Goal: Transaction & Acquisition: Purchase product/service

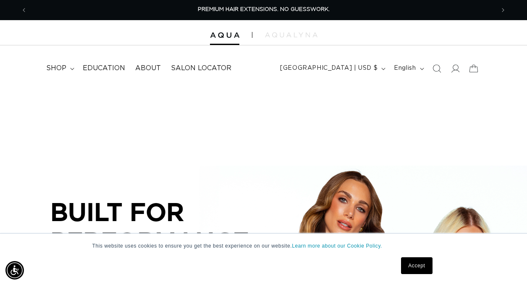
click at [419, 263] on link "Accept" at bounding box center [416, 265] width 31 height 17
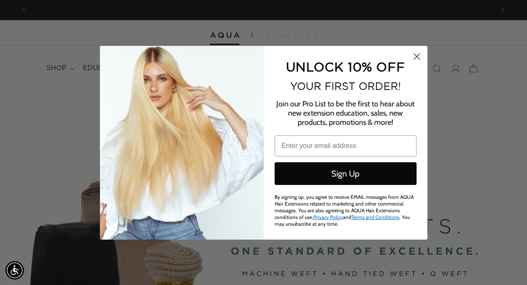
scroll to position [0, 936]
click at [419, 58] on circle "Close dialog" at bounding box center [417, 56] width 14 height 14
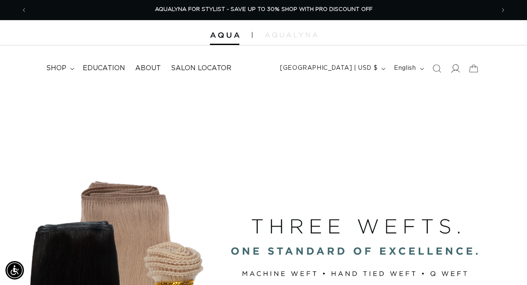
click at [453, 71] on icon at bounding box center [455, 68] width 9 height 8
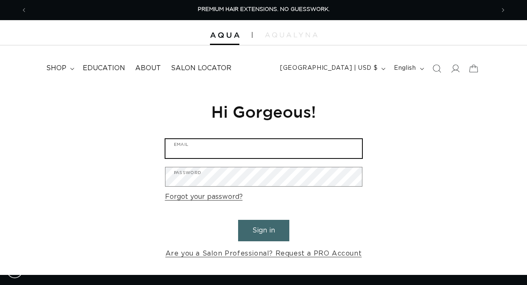
click at [232, 150] on input "Email" at bounding box center [264, 148] width 197 height 19
type input "haylicrystal@yahoo.com"
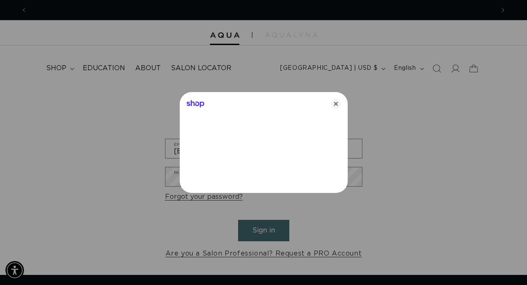
scroll to position [0, 468]
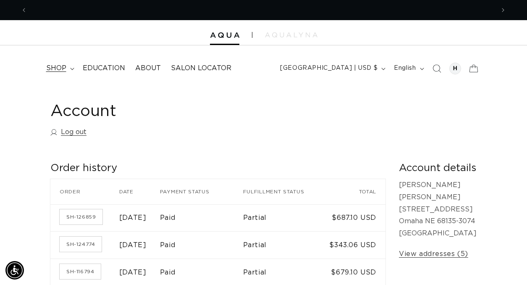
click at [63, 67] on span "shop" at bounding box center [56, 68] width 20 height 9
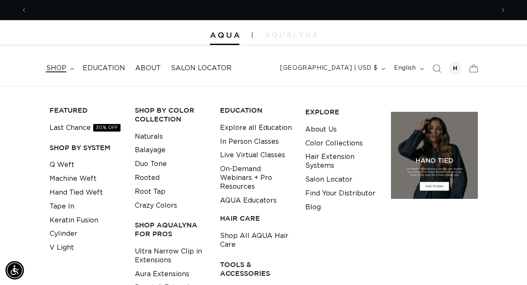
scroll to position [0, 468]
click at [73, 127] on link "Last Chance 30% OFF" at bounding box center [85, 128] width 71 height 14
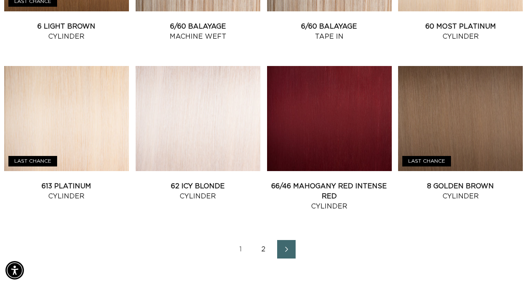
scroll to position [923, 0]
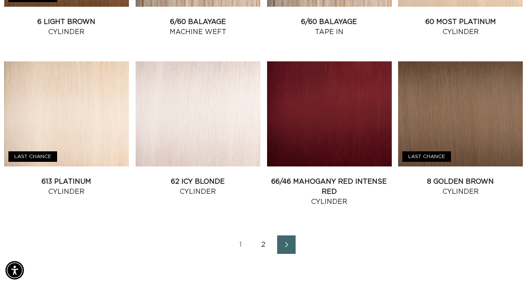
click at [264, 244] on link "2" at bounding box center [264, 244] width 18 height 18
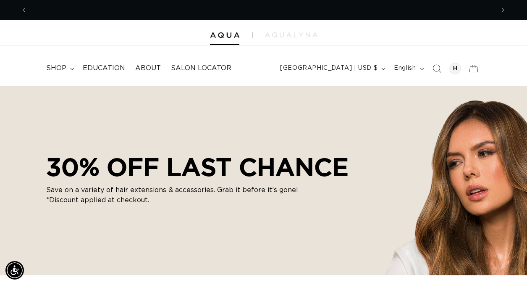
scroll to position [0, 468]
click at [70, 71] on summary "shop" at bounding box center [59, 68] width 37 height 19
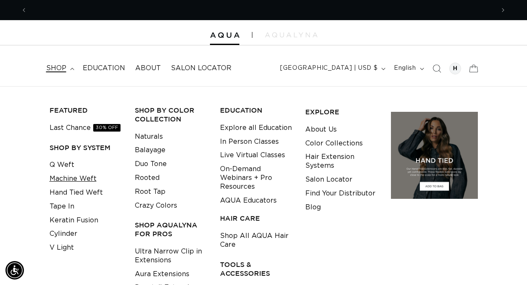
scroll to position [0, 0]
click at [69, 166] on link "Q Weft" at bounding box center [62, 165] width 25 height 14
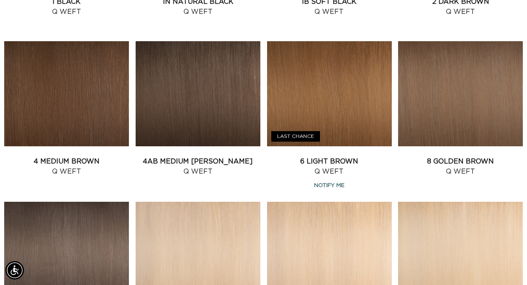
scroll to position [459, 0]
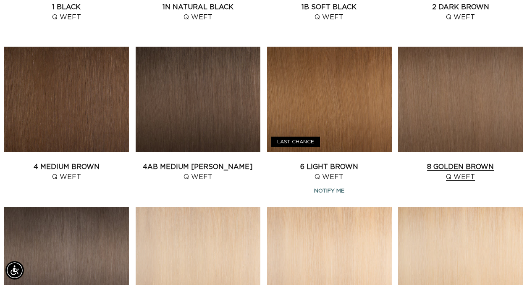
click at [455, 162] on link "8 Golden Brown Q Weft" at bounding box center [460, 172] width 125 height 20
click at [345, 162] on link "6 Light Brown Q Weft" at bounding box center [329, 172] width 125 height 20
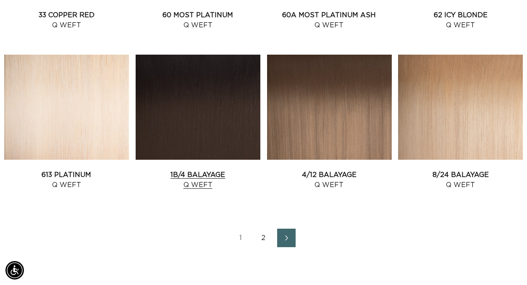
scroll to position [0, 468]
click at [266, 236] on link "2" at bounding box center [264, 238] width 18 height 18
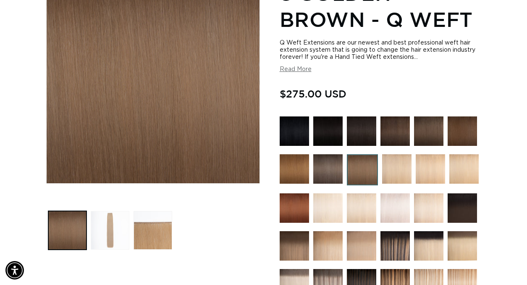
scroll to position [0, 468]
click at [108, 232] on button "Load image 2 in gallery view" at bounding box center [110, 230] width 39 height 39
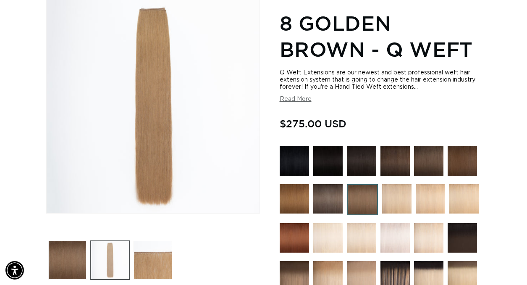
scroll to position [116, 0]
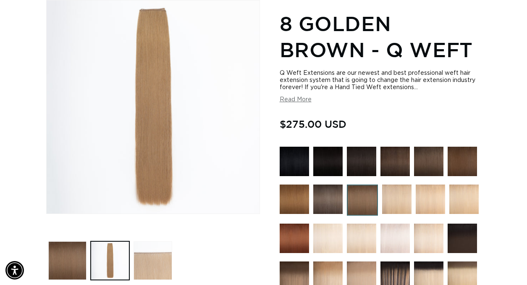
click at [150, 259] on button "Load image 3 in gallery view" at bounding box center [153, 260] width 39 height 39
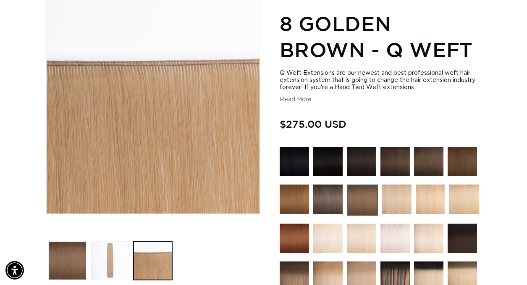
scroll to position [0, 0]
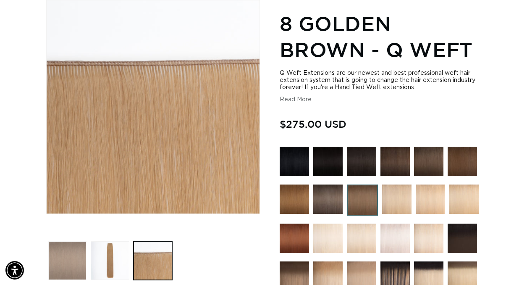
click at [68, 264] on button "Load image 1 in gallery view" at bounding box center [67, 260] width 39 height 39
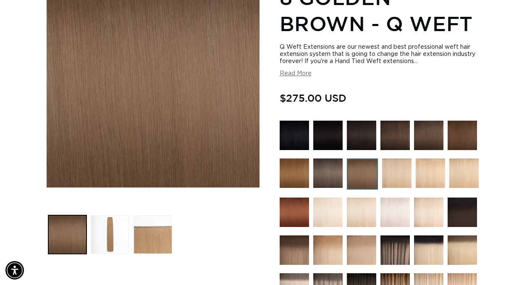
scroll to position [162, 0]
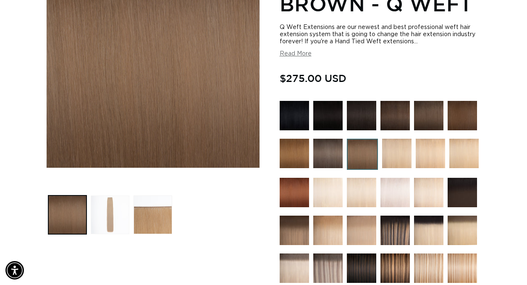
click at [116, 206] on button "Load image 2 in gallery view" at bounding box center [110, 214] width 39 height 39
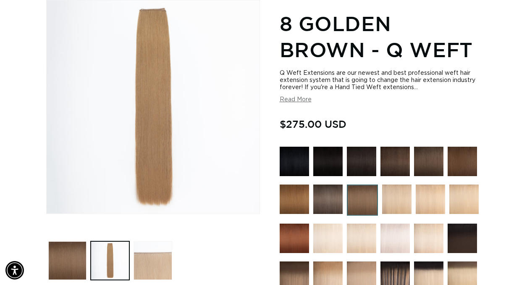
scroll to position [0, 936]
click at [156, 260] on button "Load image 3 in gallery view" at bounding box center [153, 260] width 39 height 39
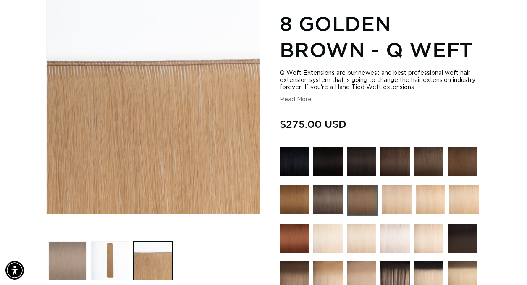
scroll to position [0, 0]
click at [76, 258] on button "Load image 1 in gallery view" at bounding box center [67, 260] width 39 height 39
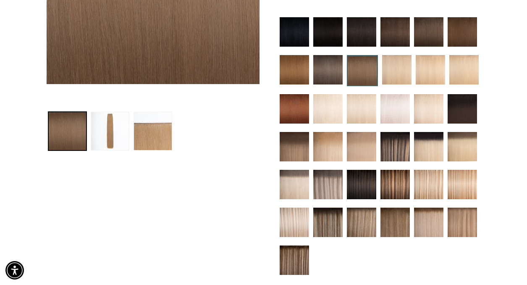
scroll to position [247, 0]
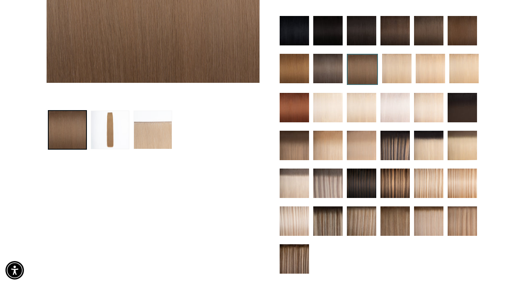
click at [155, 132] on button "Load image 3 in gallery view" at bounding box center [153, 130] width 39 height 39
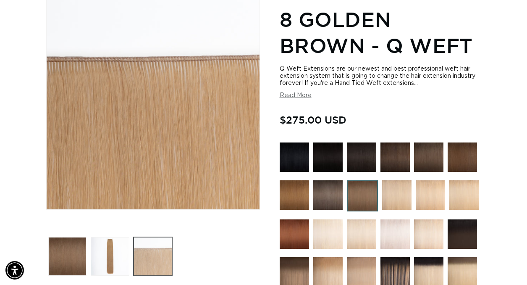
scroll to position [0, 0]
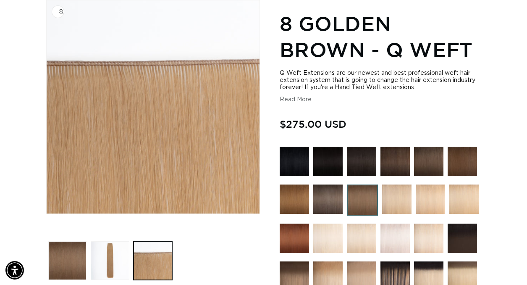
click at [159, 148] on img "Gallery Viewer" at bounding box center [153, 106] width 213 height 213
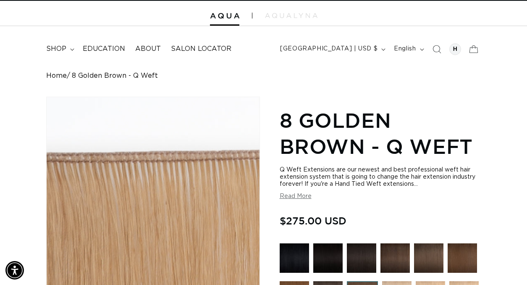
click at [182, 171] on div "Gallery Viewer" at bounding box center [153, 203] width 213 height 213
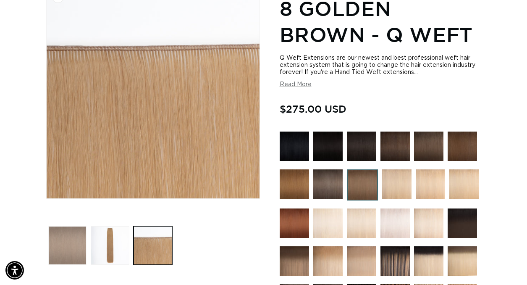
click at [78, 239] on button "Load image 1 in gallery view" at bounding box center [67, 245] width 39 height 39
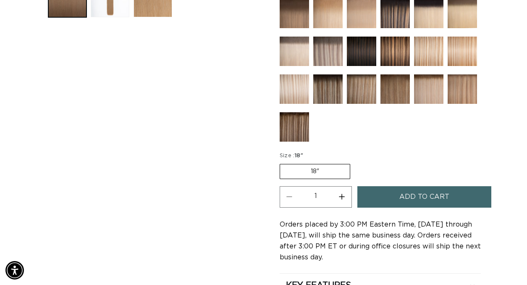
click at [405, 192] on span "Add to cart" at bounding box center [425, 196] width 50 height 21
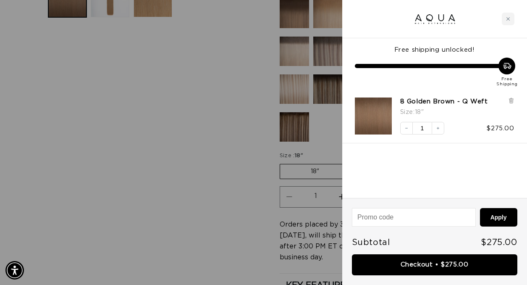
click at [245, 213] on div at bounding box center [263, 142] width 527 height 285
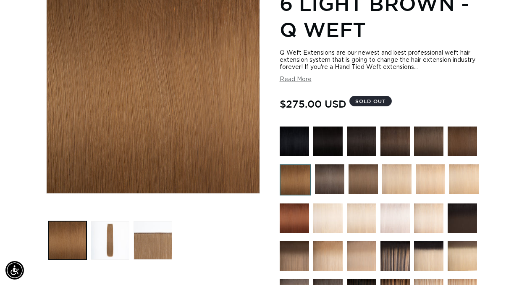
scroll to position [0, 936]
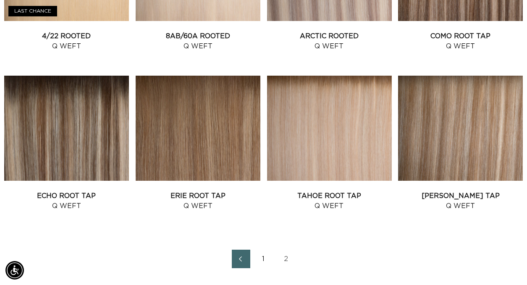
scroll to position [750, 0]
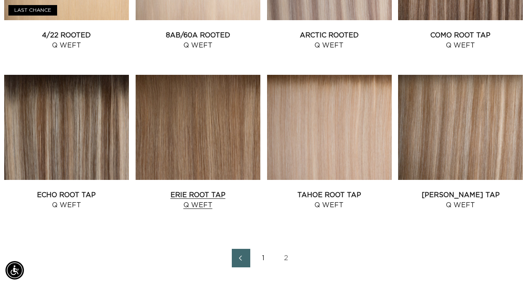
click at [183, 190] on link "Erie Root Tap Q Weft" at bounding box center [198, 200] width 125 height 20
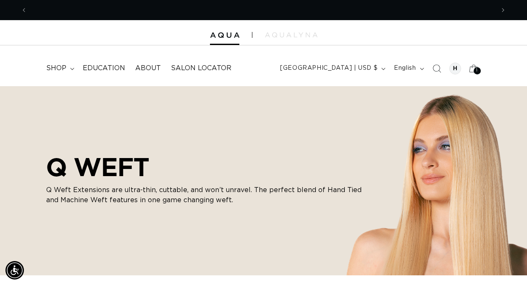
scroll to position [0, 936]
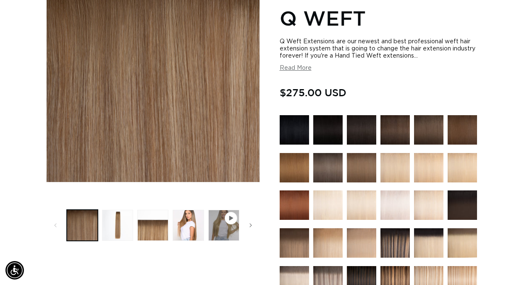
scroll to position [162, 0]
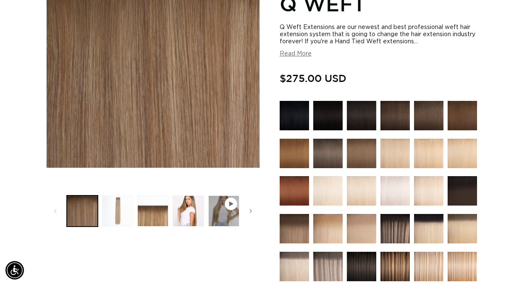
click at [123, 208] on button "Load image 2 in gallery view" at bounding box center [117, 210] width 31 height 31
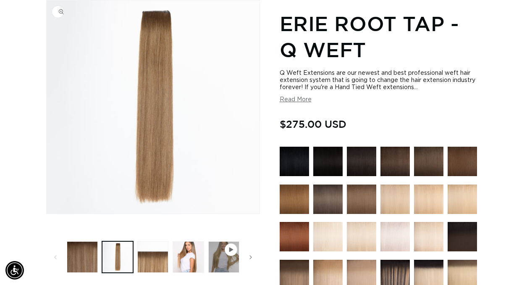
scroll to position [0, 936]
click at [157, 264] on button "Load image 3 in gallery view" at bounding box center [152, 256] width 31 height 31
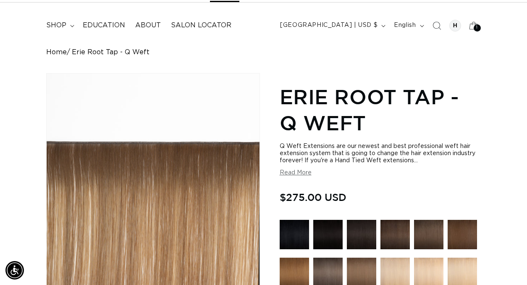
scroll to position [42, 0]
